Goal: Find specific page/section: Find specific page/section

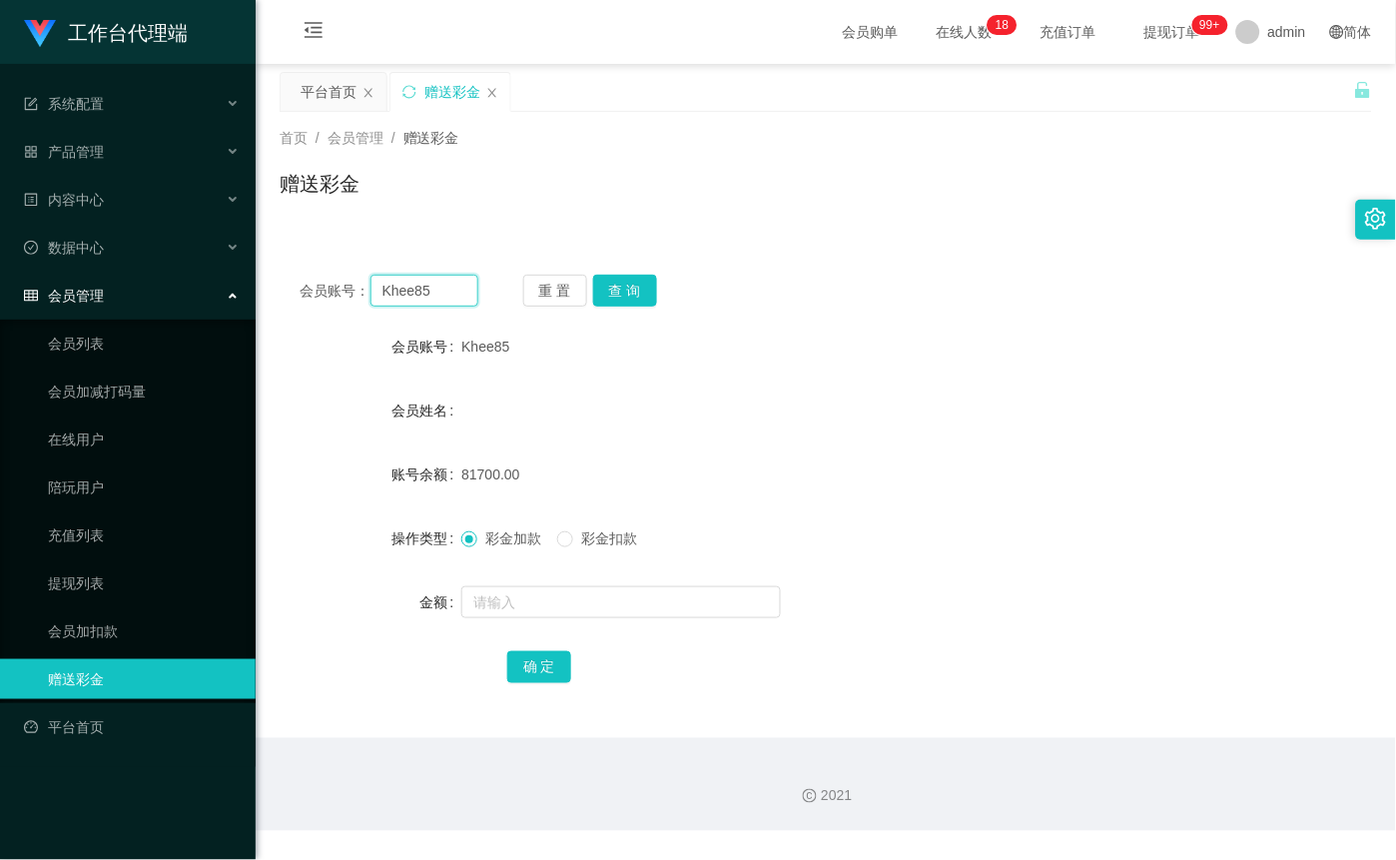
click at [424, 282] on input "Khee85" at bounding box center [424, 291] width 108 height 32
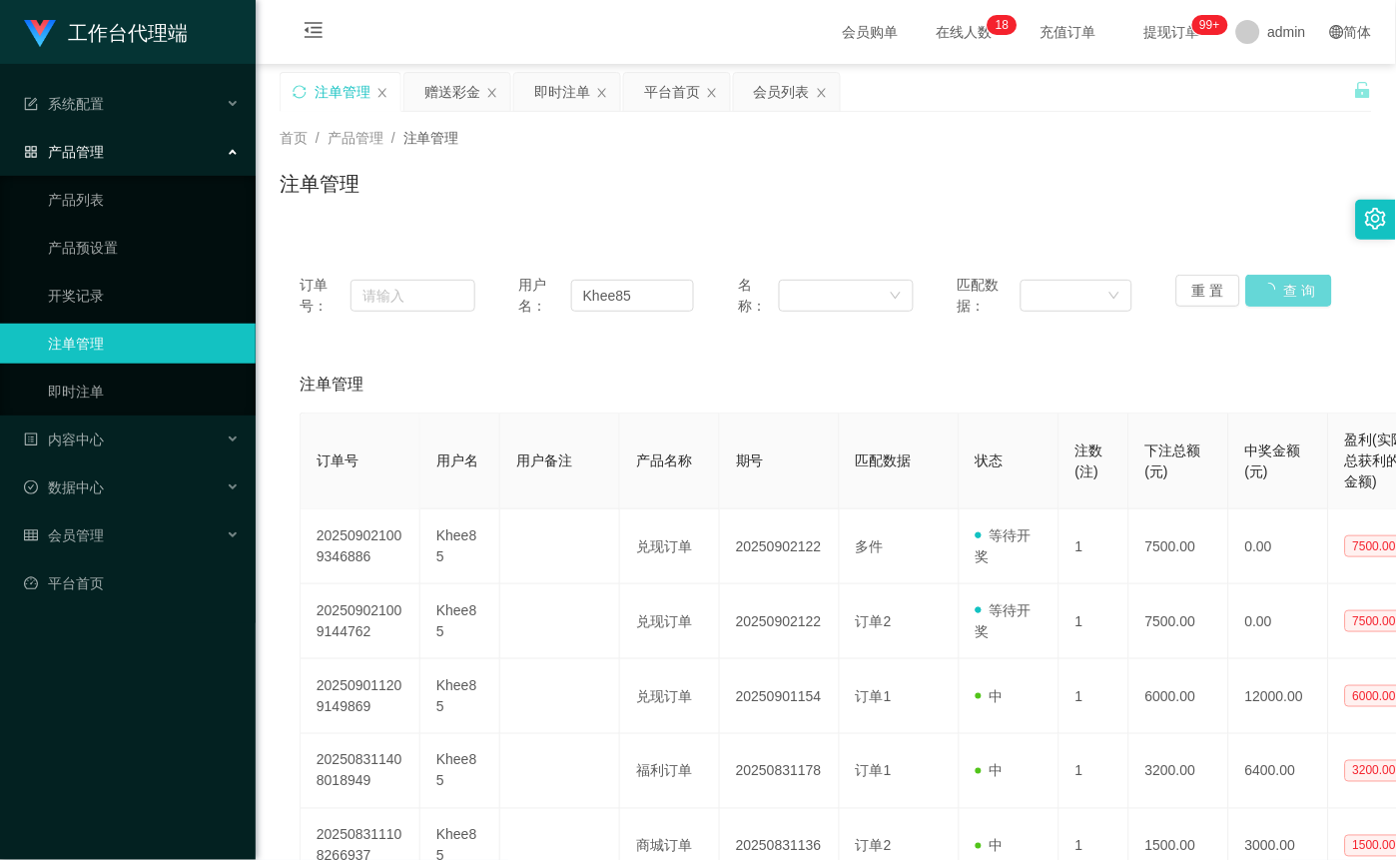
scroll to position [0, 29]
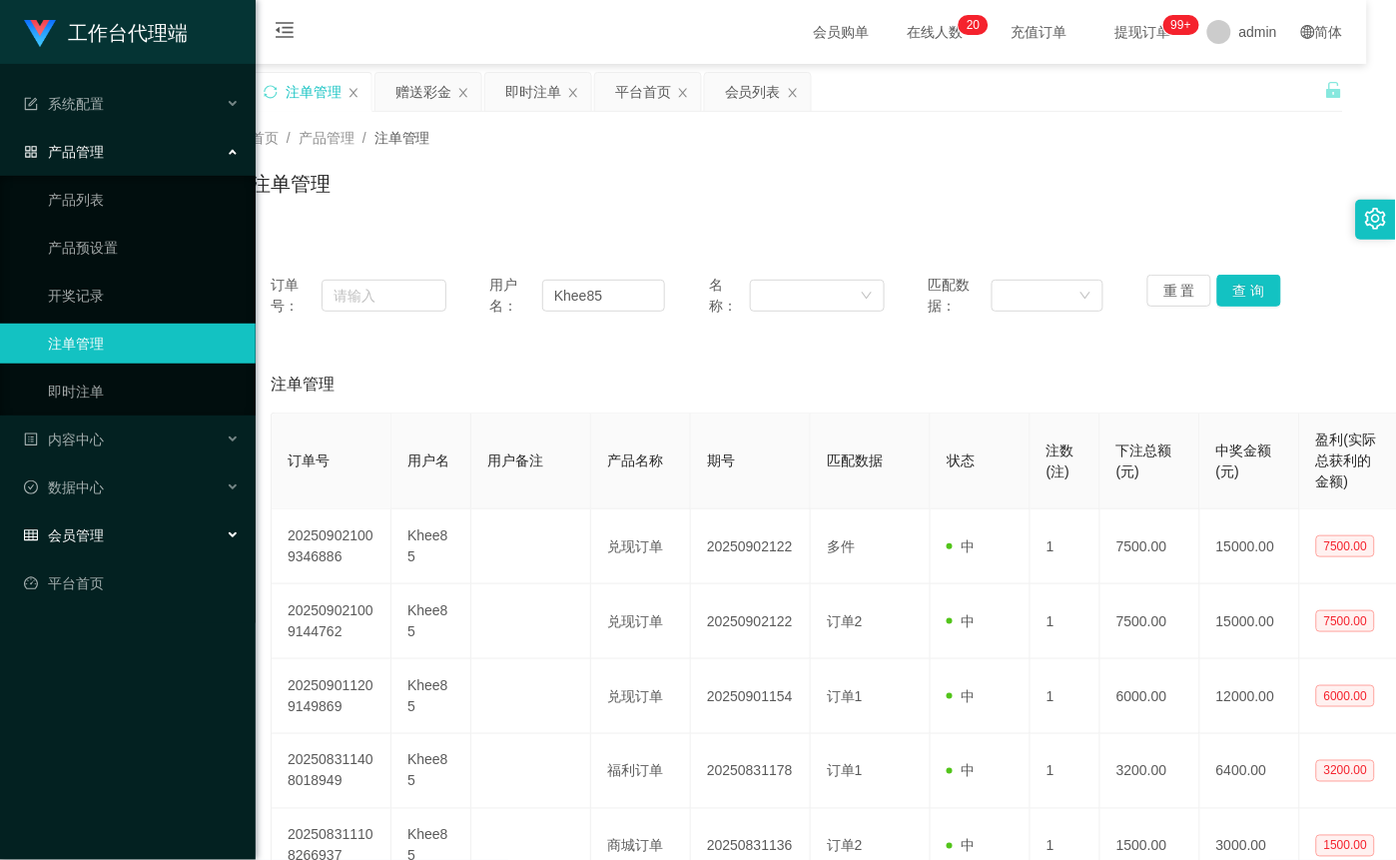
click at [128, 546] on div "会员管理" at bounding box center [128, 535] width 256 height 40
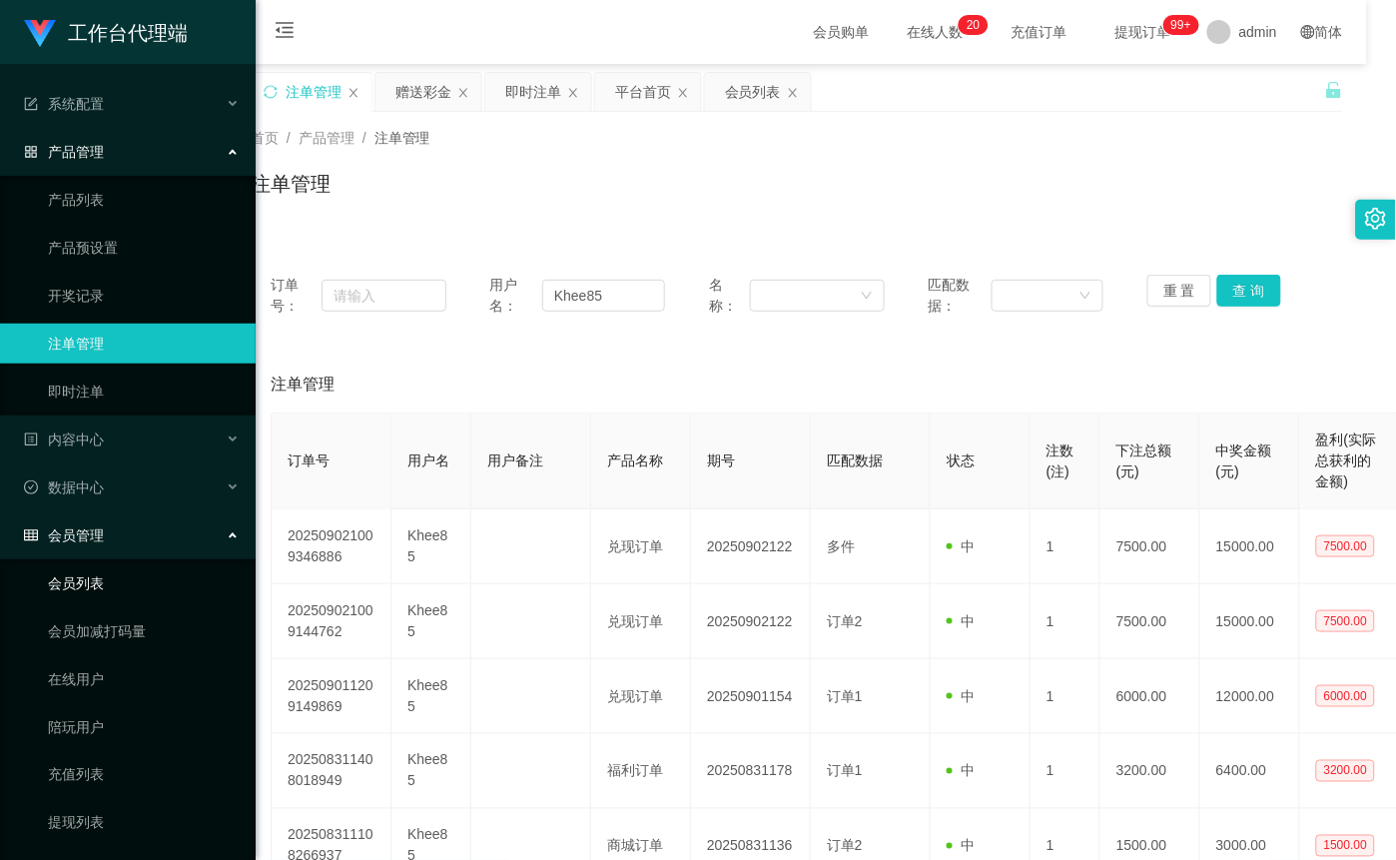
click at [122, 576] on link "会员列表" at bounding box center [144, 583] width 192 height 40
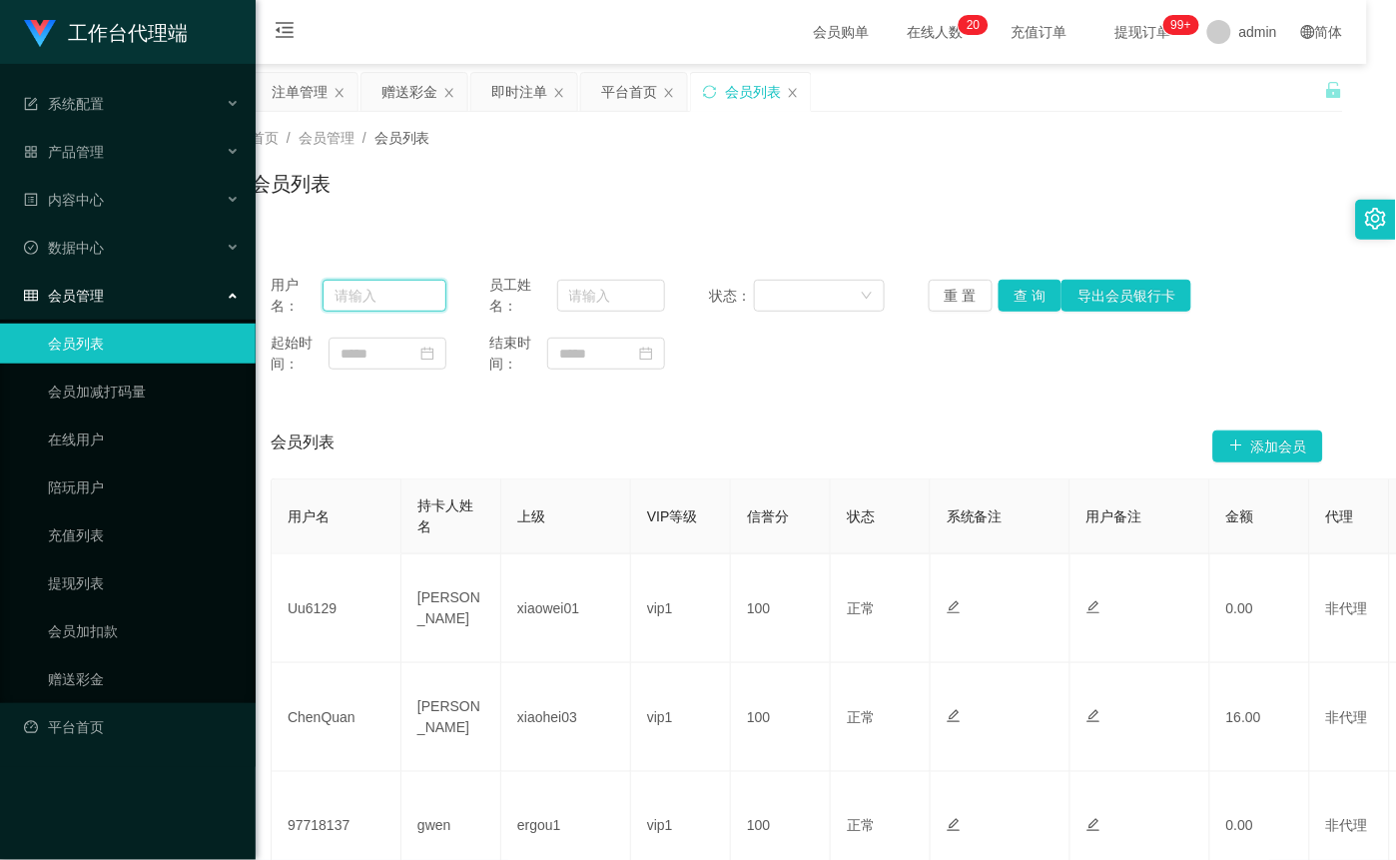
click at [408, 303] on input "text" at bounding box center [384, 296] width 123 height 32
paste input "Khee85"
type input "Khee85"
click at [1019, 295] on button "查 询" at bounding box center [1031, 296] width 64 height 32
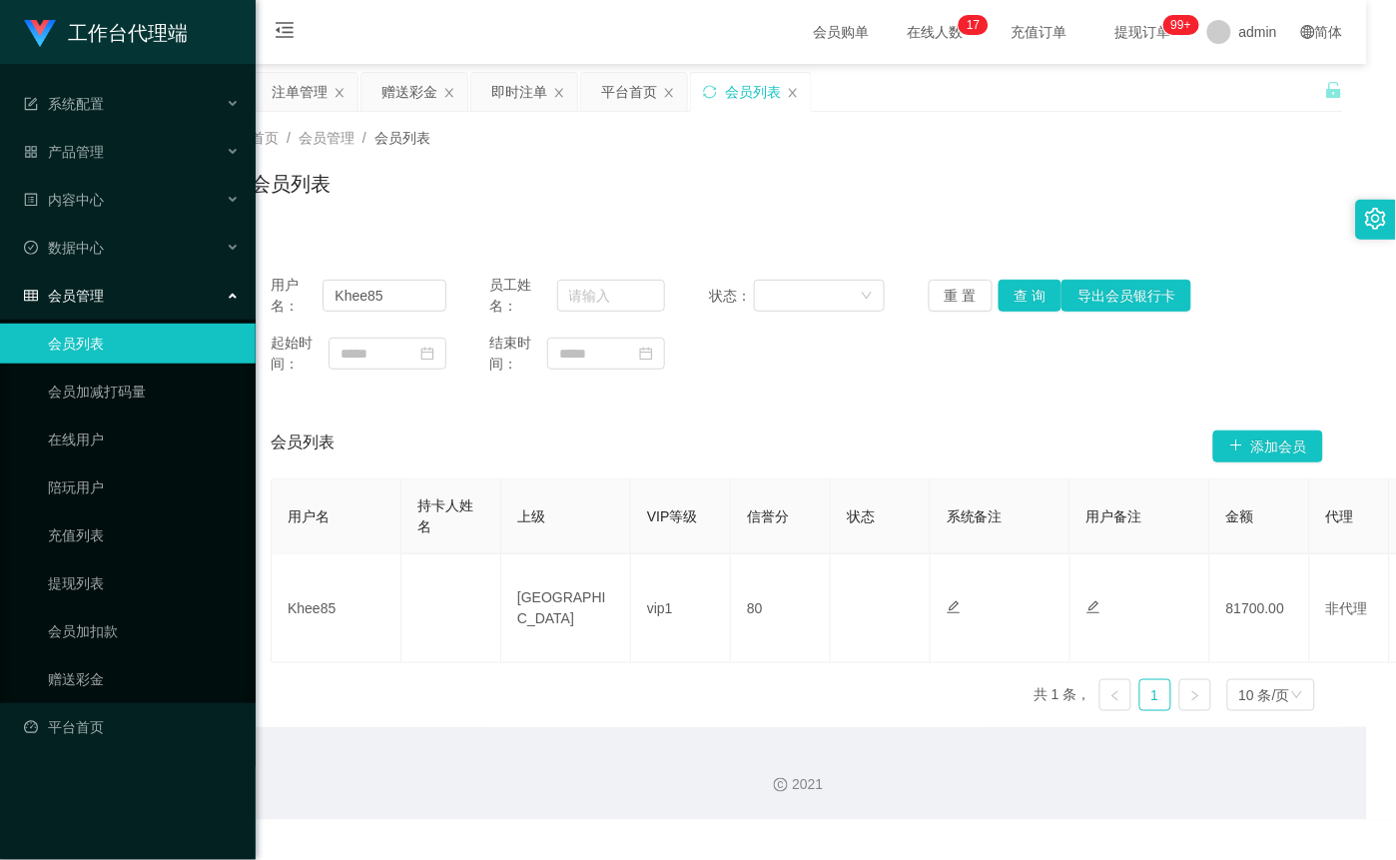
click at [90, 304] on div "会员管理" at bounding box center [128, 296] width 256 height 40
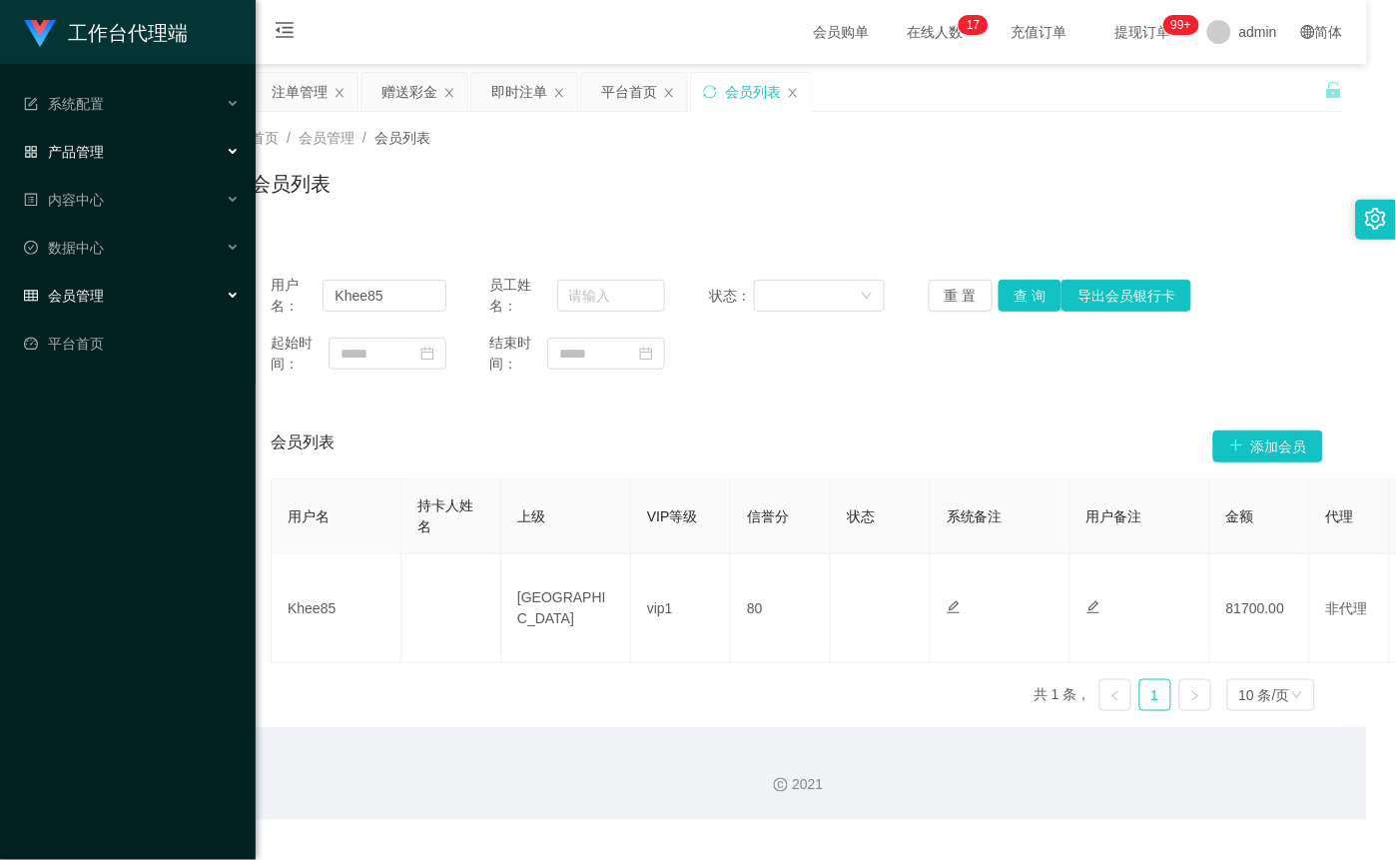
click at [95, 150] on span "产品管理" at bounding box center [64, 152] width 80 height 16
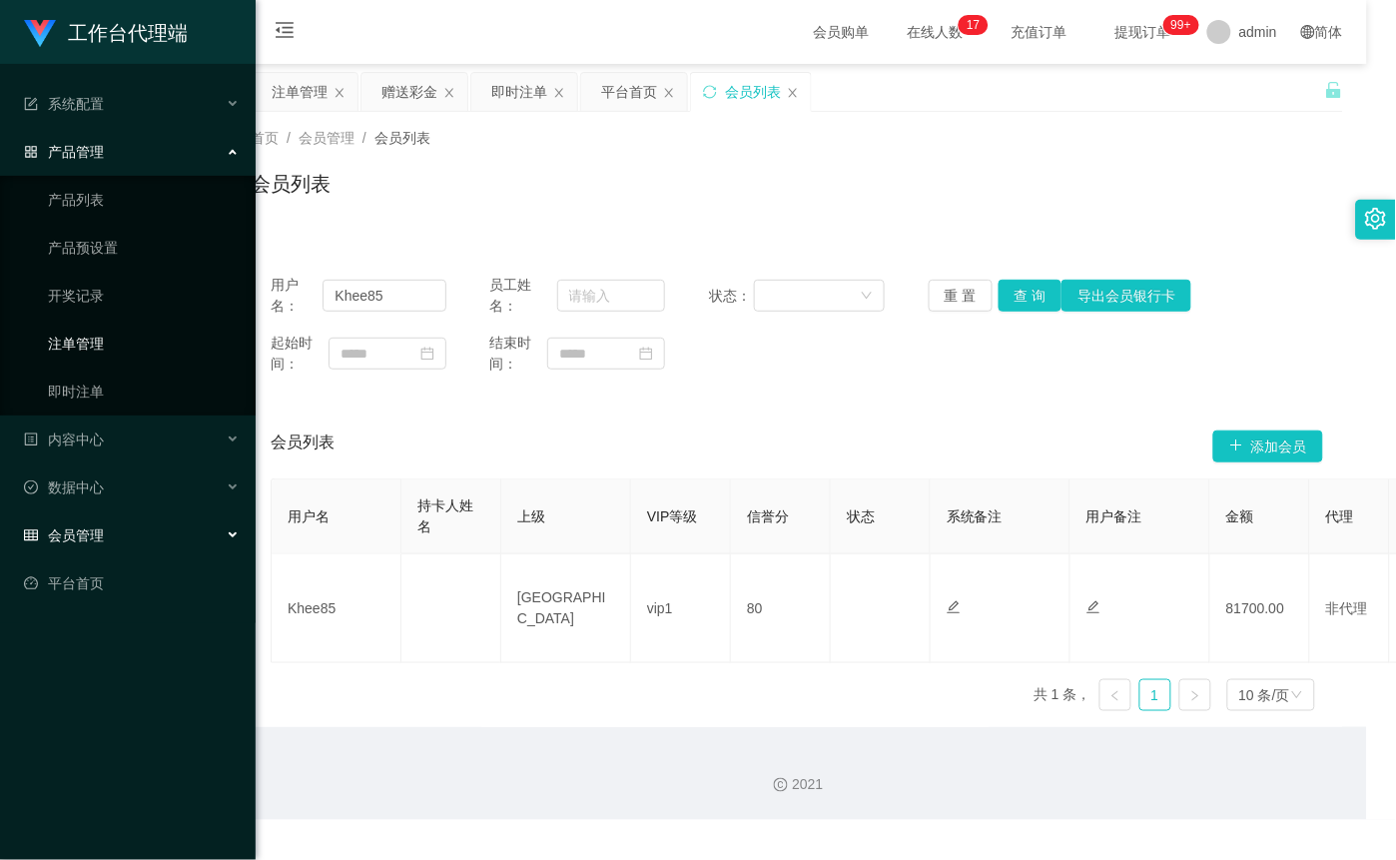
drag, startPoint x: 120, startPoint y: 354, endPoint x: 144, endPoint y: 347, distance: 25.0
click at [120, 354] on link "注单管理" at bounding box center [144, 344] width 192 height 40
